Goal: Transaction & Acquisition: Purchase product/service

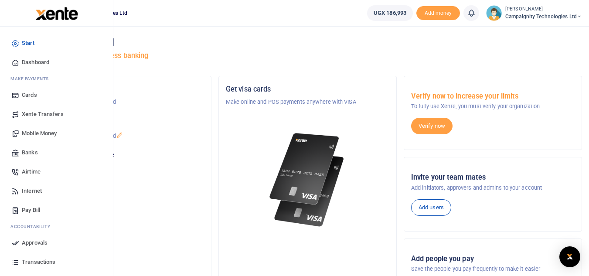
click at [42, 136] on span "Mobile Money" at bounding box center [39, 133] width 35 height 9
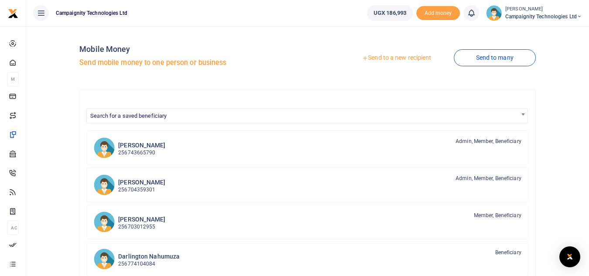
click at [409, 55] on link "Send to a new recipient" at bounding box center [397, 58] width 114 height 16
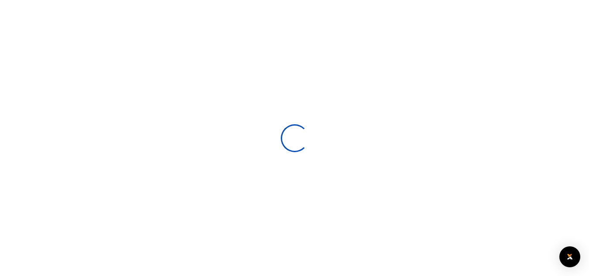
select select
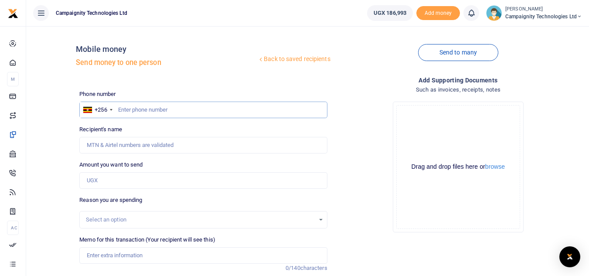
click at [160, 108] on input "text" at bounding box center [203, 110] width 248 height 17
paste input "740 013303"
click at [129, 109] on input "740 013303" at bounding box center [203, 110] width 248 height 17
type input "740013303"
click at [105, 179] on input "Amount you want to send" at bounding box center [203, 180] width 248 height 17
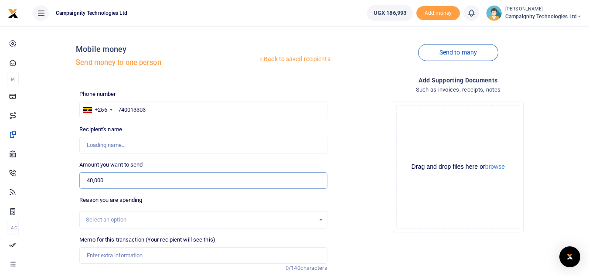
scroll to position [102, 0]
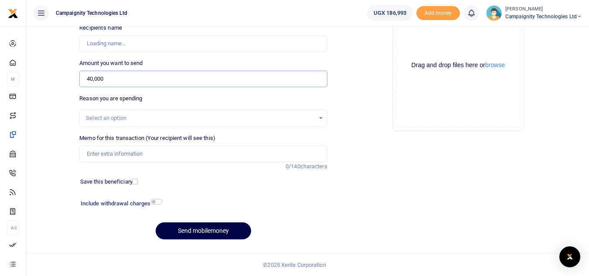
type input "40,000"
type input "Campaignity Ltd"
click at [168, 156] on input "Memo for this transaction (Your recipient will see this)" at bounding box center [203, 154] width 248 height 17
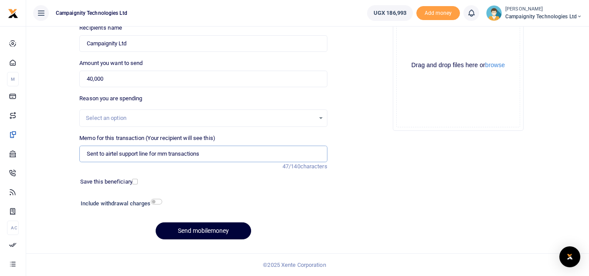
type input "Sent to airtel support line for mm transactions"
click at [206, 226] on button "Send mobilemoney" at bounding box center [203, 230] width 95 height 17
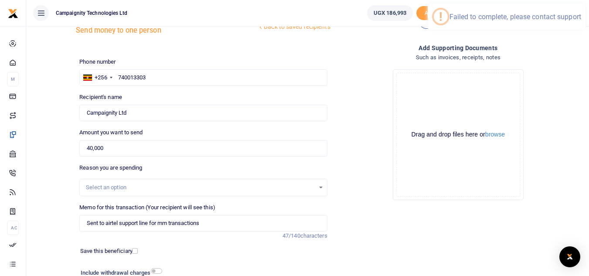
scroll to position [0, 0]
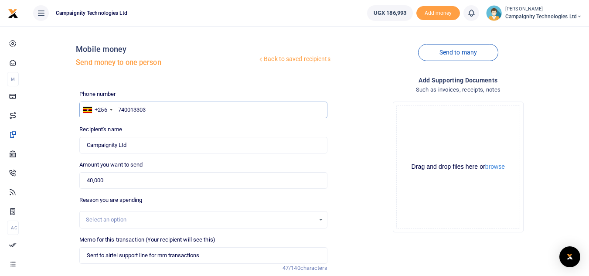
click at [119, 108] on input "740013303" at bounding box center [203, 110] width 248 height 17
click at [175, 111] on input "740013303" at bounding box center [203, 110] width 248 height 17
type input "740013303"
click at [232, 169] on div "Amount you want to send 40,000 Amount is required." at bounding box center [203, 174] width 248 height 28
click at [210, 149] on input "Found" at bounding box center [203, 145] width 248 height 17
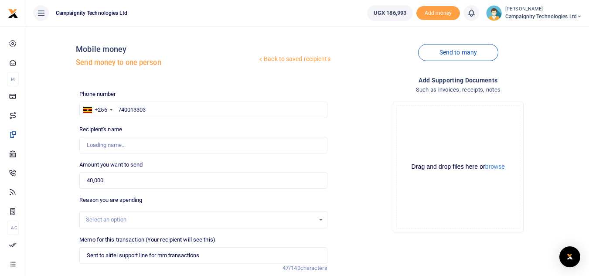
click at [351, 162] on div "Drop your files here Drag and drop files here or browse Powered by Uppy" at bounding box center [458, 167] width 248 height 145
click at [154, 109] on input "740013303" at bounding box center [203, 110] width 248 height 17
click at [117, 110] on input "740013303" at bounding box center [203, 110] width 248 height 17
click at [170, 107] on input "740013303" at bounding box center [203, 110] width 248 height 17
type input "Campaignity Ltd"
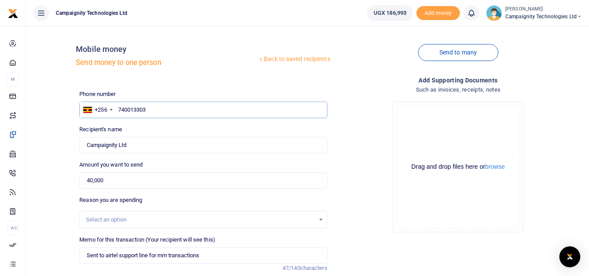
scroll to position [102, 0]
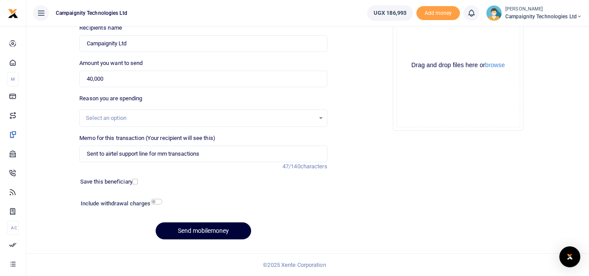
click at [181, 231] on button "Send mobilemoney" at bounding box center [203, 230] width 95 height 17
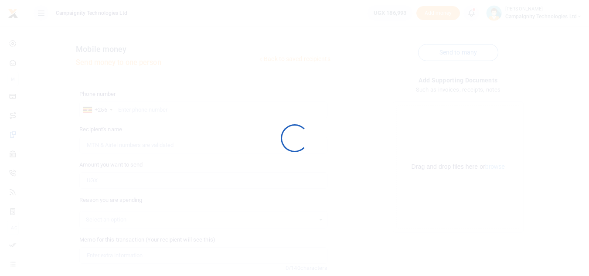
scroll to position [102, 0]
click at [30, 247] on div at bounding box center [294, 138] width 589 height 276
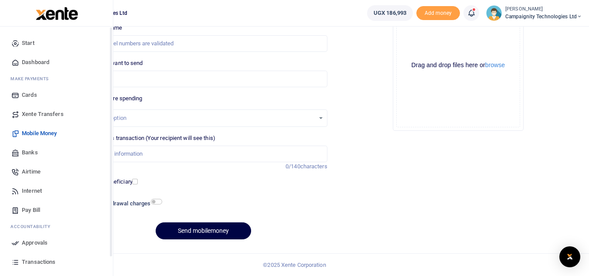
click at [32, 243] on span "Approvals" at bounding box center [35, 243] width 26 height 9
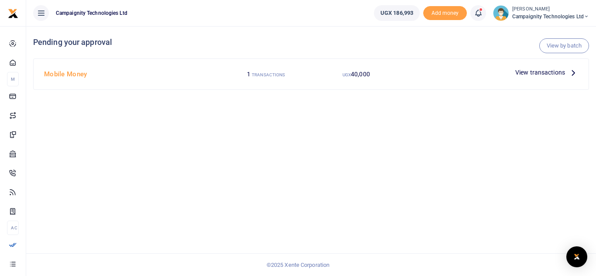
click at [548, 75] on span "View transactions" at bounding box center [540, 73] width 50 height 10
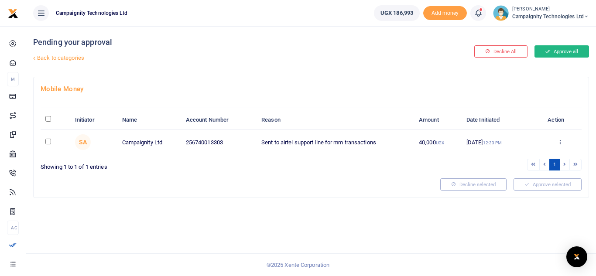
click at [563, 54] on button "Approve all" at bounding box center [561, 51] width 55 height 12
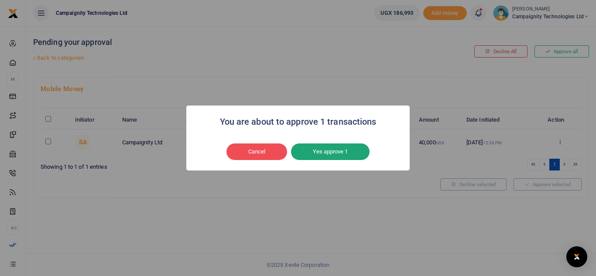
click at [349, 154] on button "Yes approve 1" at bounding box center [330, 151] width 78 height 17
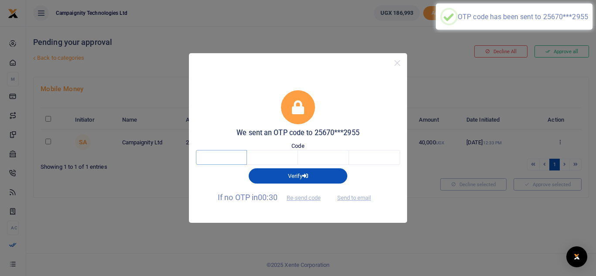
click at [224, 157] on input "text" at bounding box center [221, 157] width 51 height 15
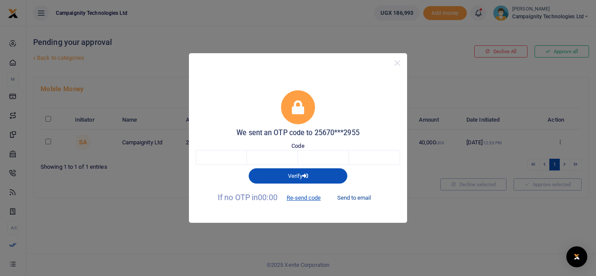
click at [353, 198] on button "Send to email" at bounding box center [354, 198] width 48 height 15
click at [236, 155] on input "text" at bounding box center [221, 157] width 51 height 15
type input "5"
type input "8"
type input "0"
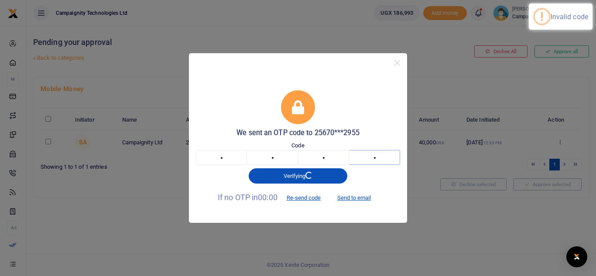
type input "0"
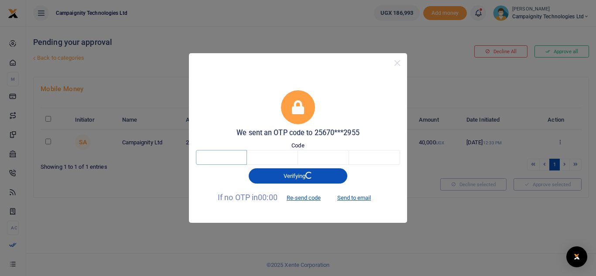
paste input "5"
type input "5"
type input "7"
type input "8"
type input "0"
